Goal: Task Accomplishment & Management: Use online tool/utility

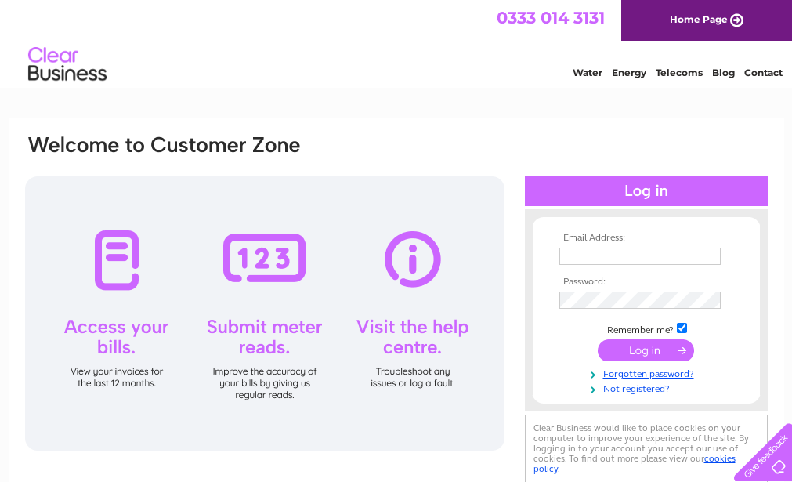
type input "moirarennthree@outlook.com"
click at [643, 351] on input "submit" at bounding box center [646, 350] width 96 height 22
click at [682, 351] on input "submit" at bounding box center [646, 350] width 96 height 22
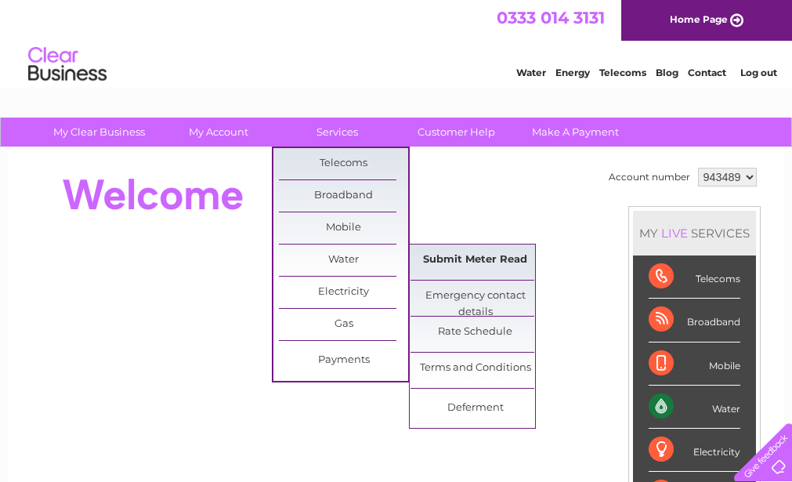
click at [469, 263] on link "Submit Meter Read" at bounding box center [475, 260] width 129 height 31
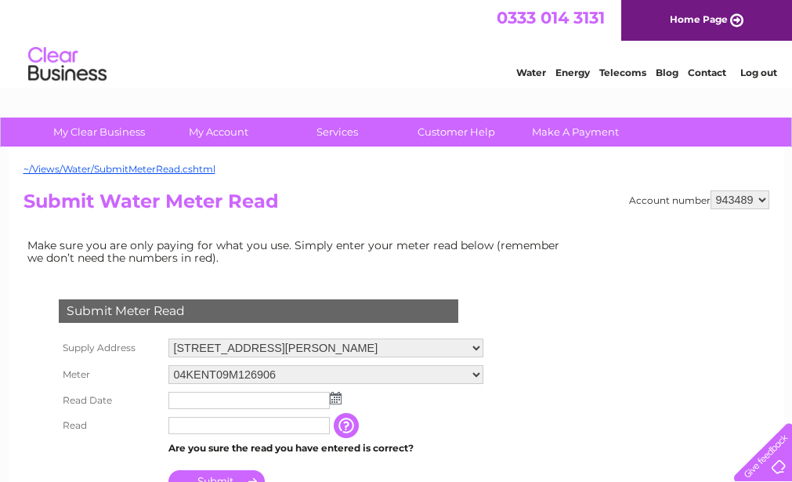
click at [335, 403] on img at bounding box center [336, 398] width 12 height 13
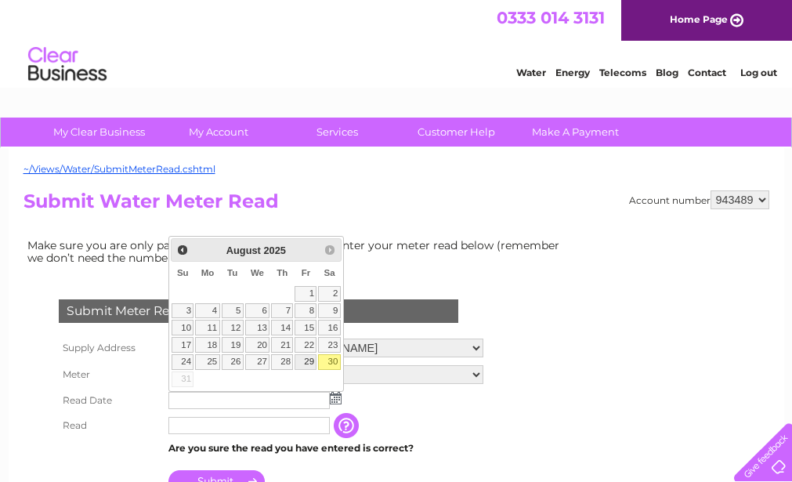
click at [309, 365] on link "29" at bounding box center [306, 362] width 22 height 16
type input "[DATE]"
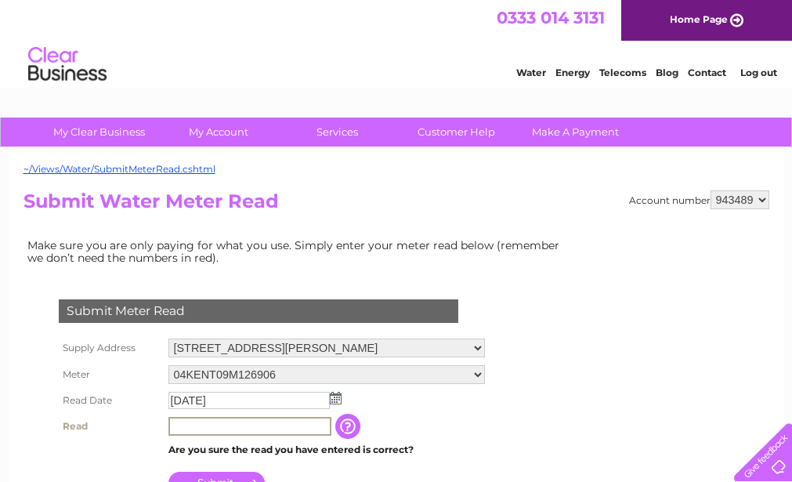
click at [172, 421] on input "text" at bounding box center [250, 426] width 163 height 19
type input "00221"
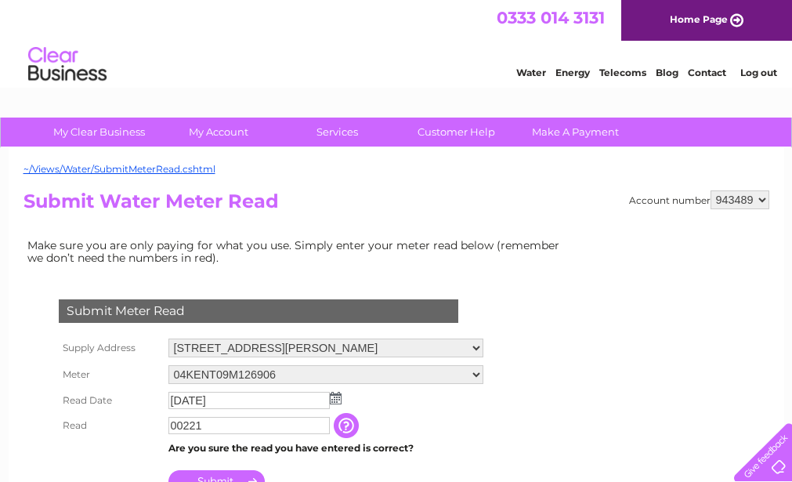
click at [450, 470] on td "Submit" at bounding box center [326, 478] width 323 height 38
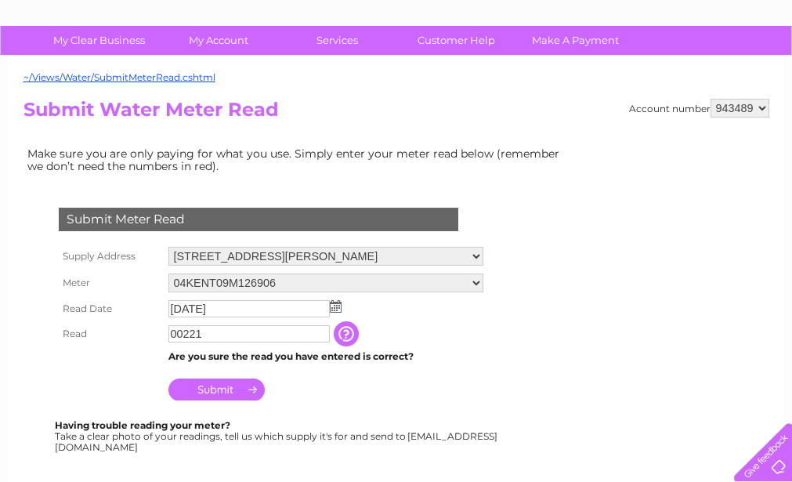
scroll to position [94, 0]
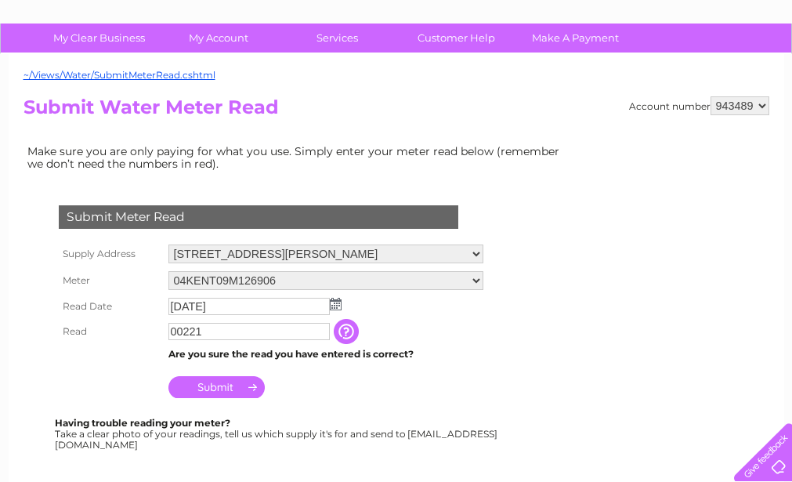
click at [214, 386] on input "Submit" at bounding box center [217, 387] width 96 height 22
